Goal: Information Seeking & Learning: Learn about a topic

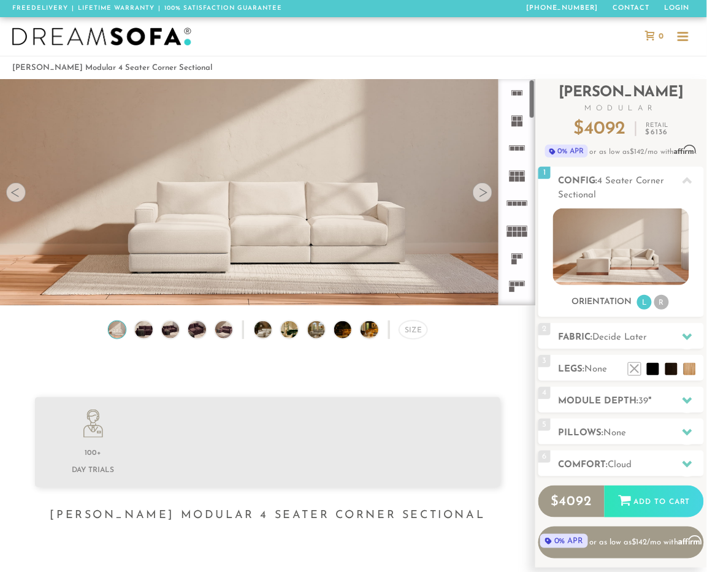
scroll to position [12709, 699]
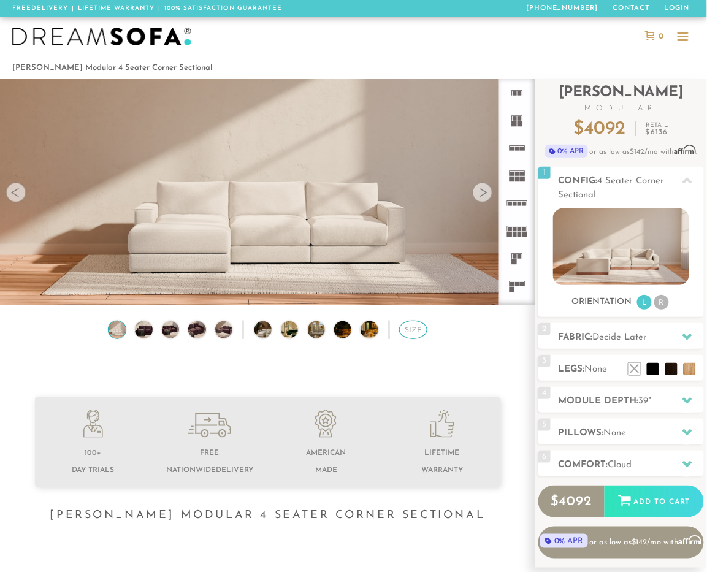
click at [412, 332] on div "Size" at bounding box center [413, 330] width 28 height 18
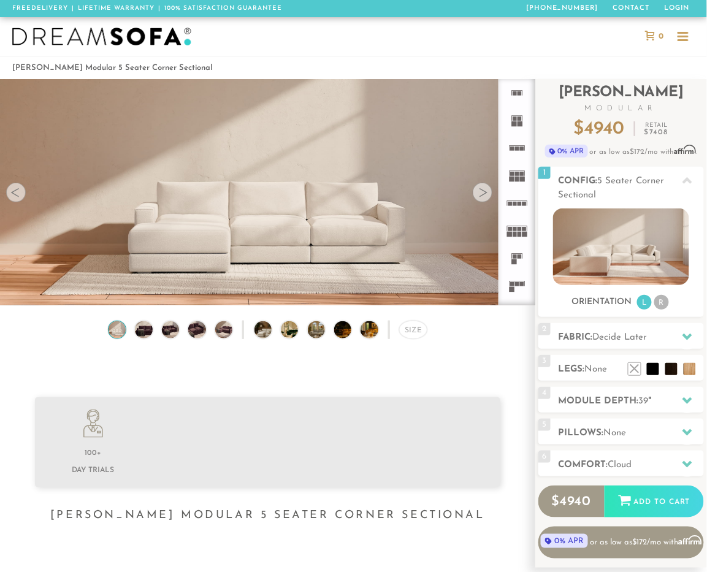
scroll to position [12709, 699]
click at [406, 335] on div "Size" at bounding box center [413, 330] width 28 height 18
click at [405, 334] on div "Size" at bounding box center [413, 330] width 28 height 18
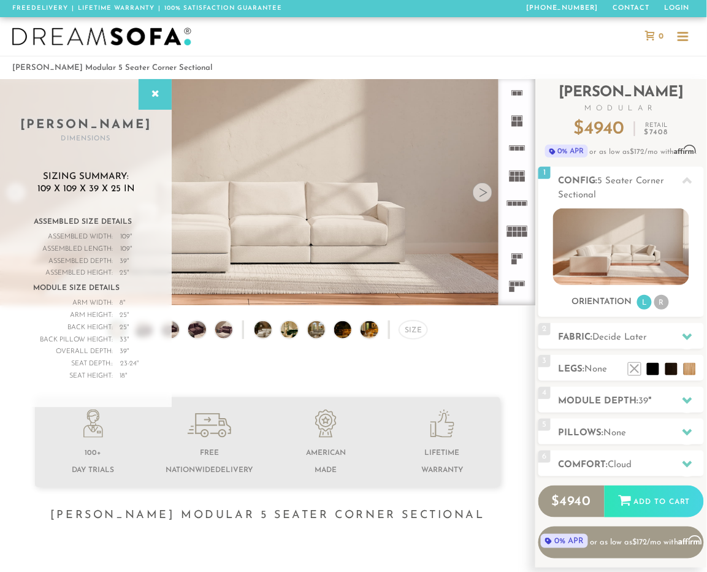
click at [397, 227] on img at bounding box center [267, 186] width 535 height 301
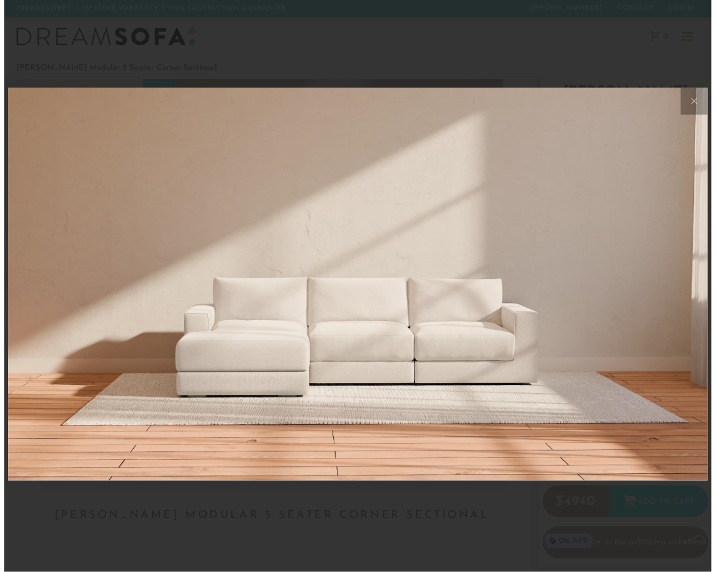
scroll to position [12791, 707]
